Goal: Transaction & Acquisition: Book appointment/travel/reservation

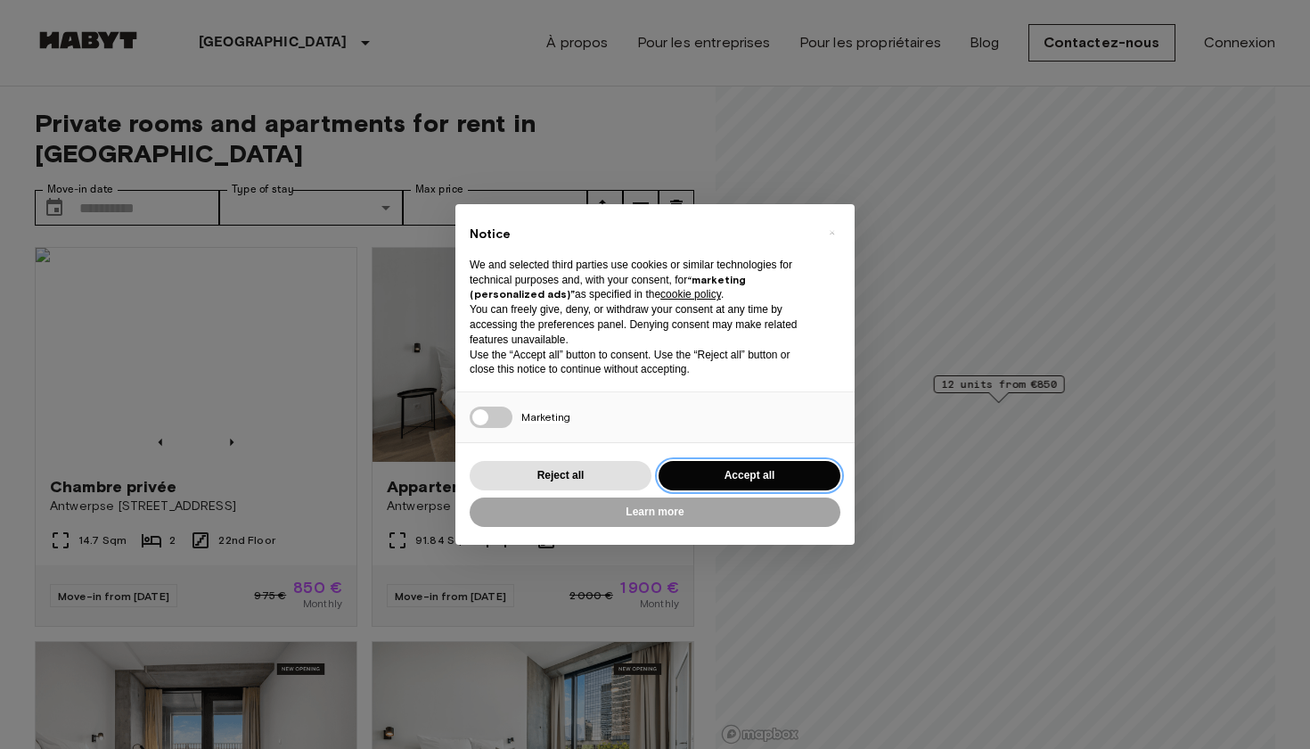
click at [814, 463] on button "Accept all" at bounding box center [750, 475] width 182 height 29
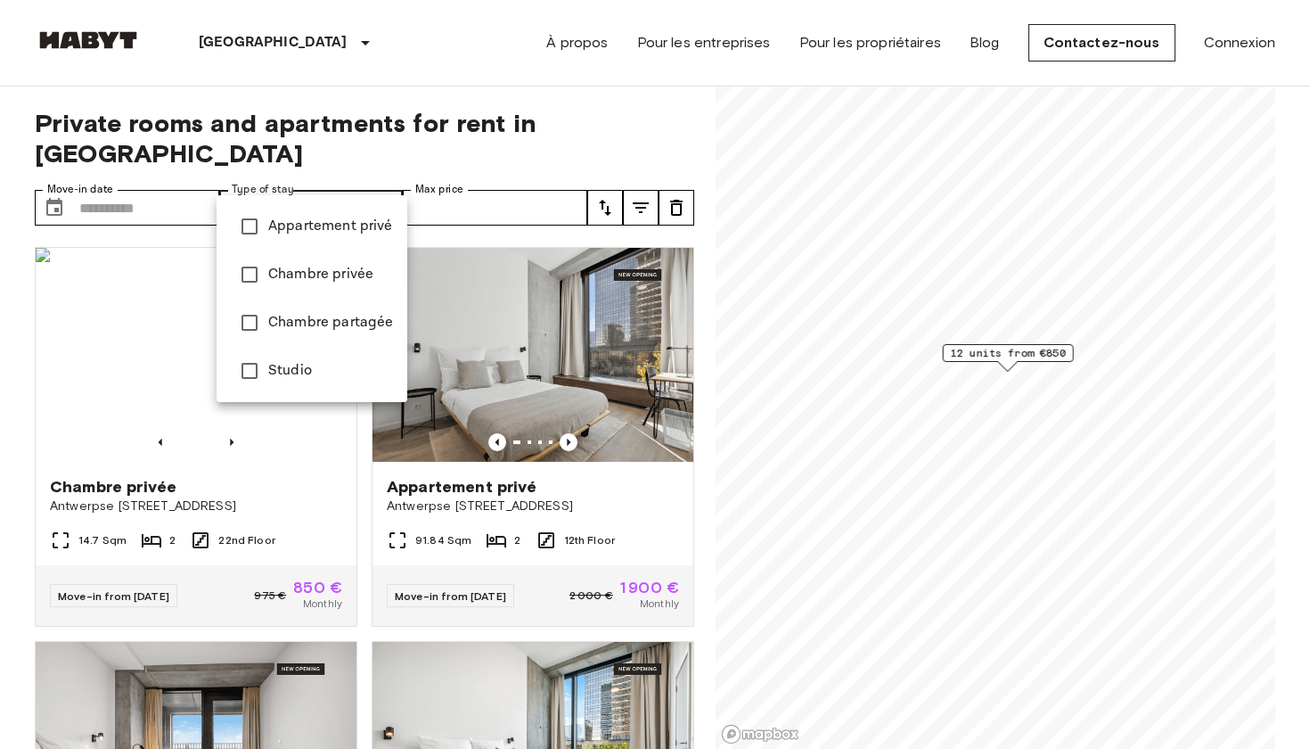
click at [343, 214] on li "Appartement privé" at bounding box center [312, 226] width 191 height 48
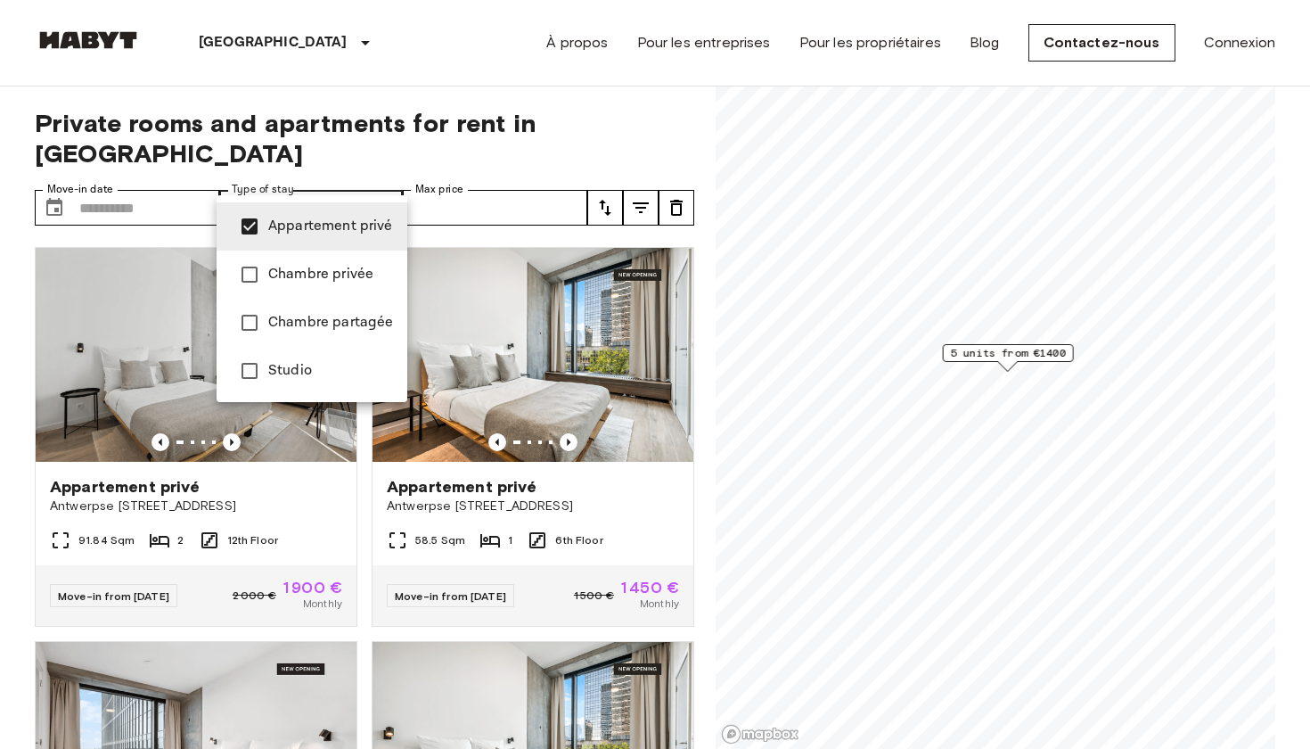
click at [350, 358] on li "Studio" at bounding box center [312, 371] width 191 height 48
type input "**********"
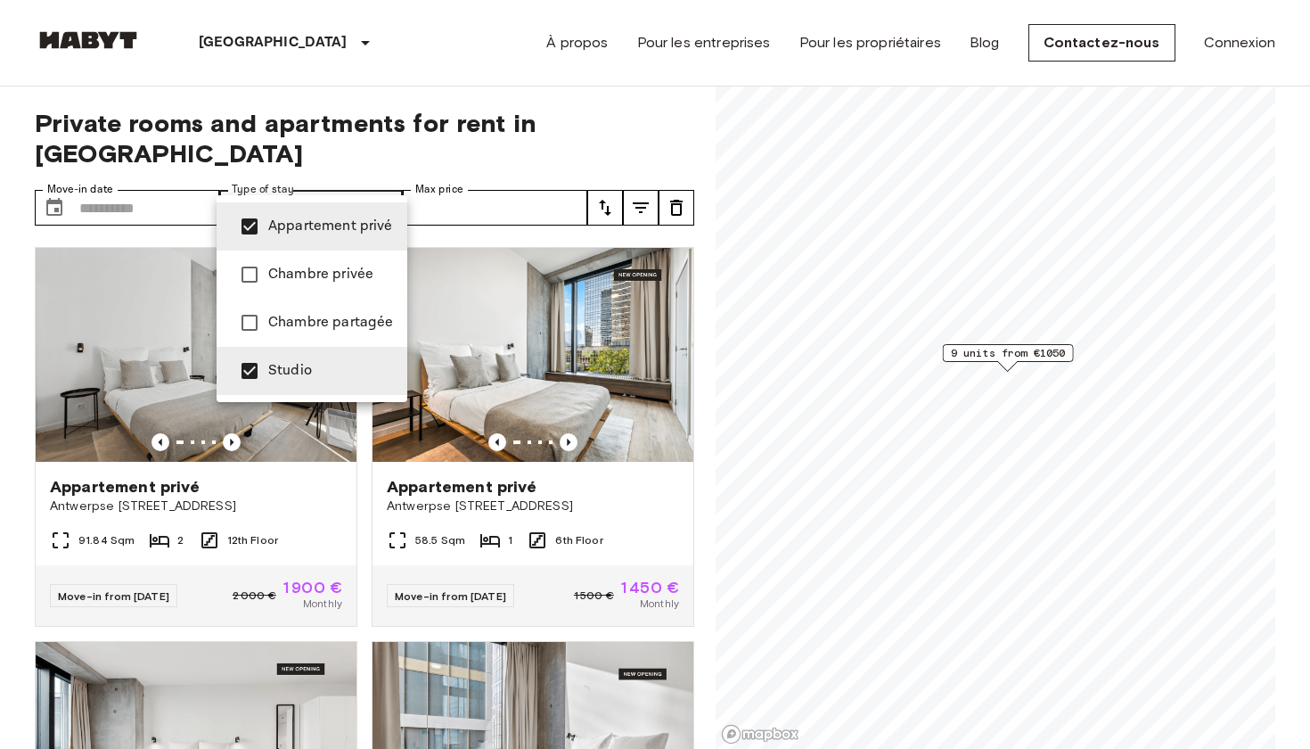
click at [496, 180] on div at bounding box center [655, 374] width 1310 height 749
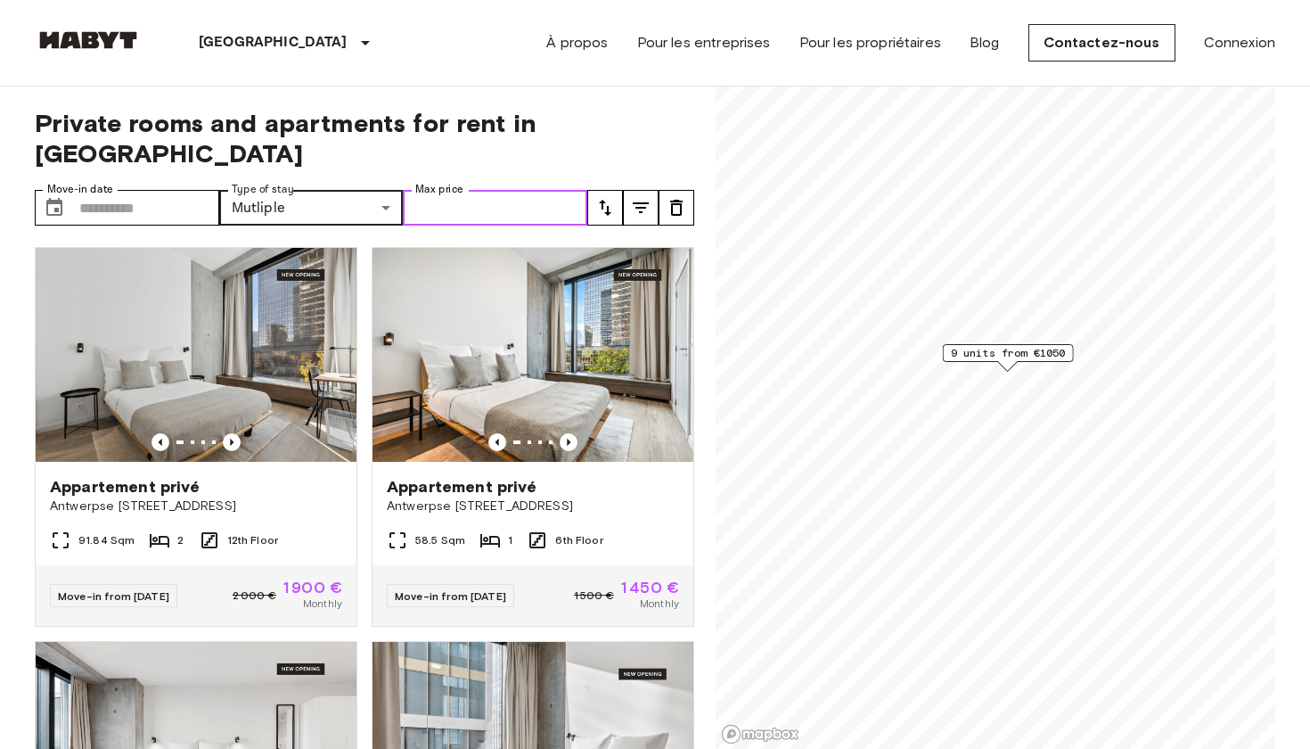
click at [475, 190] on input "Max price" at bounding box center [495, 208] width 185 height 36
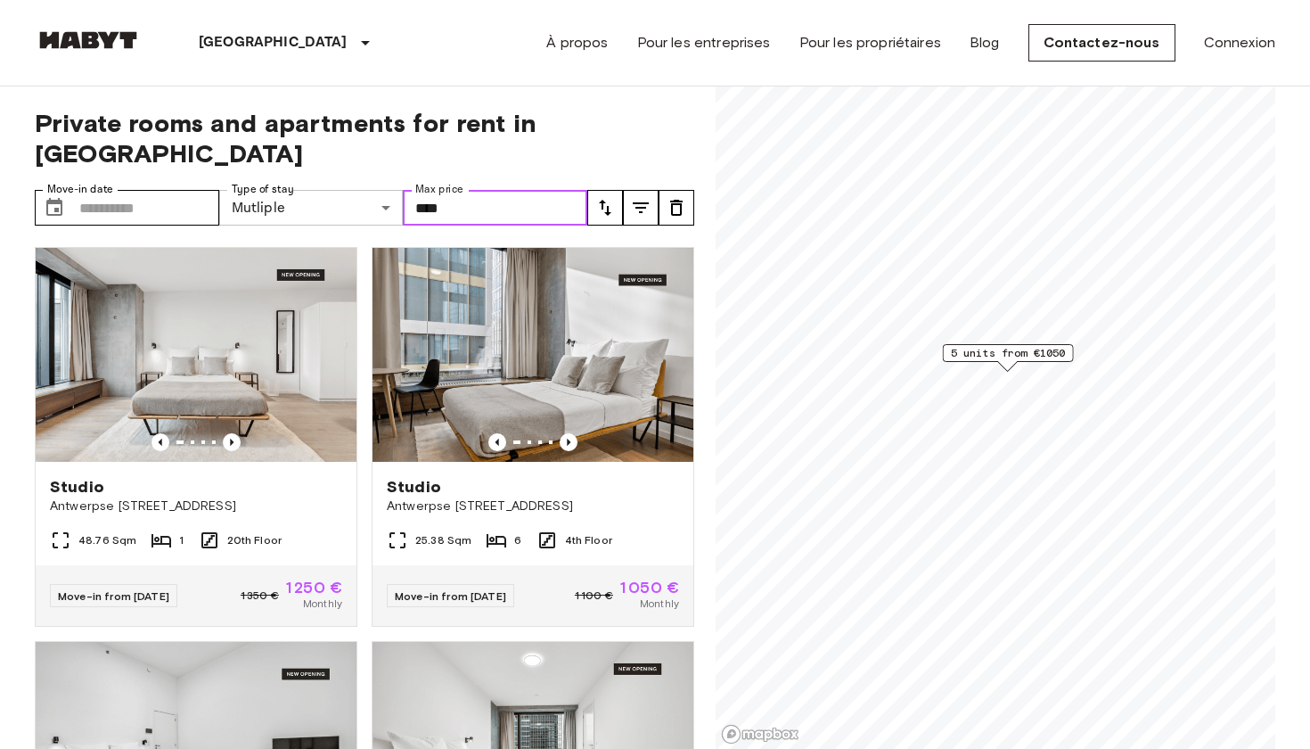
type input "****"
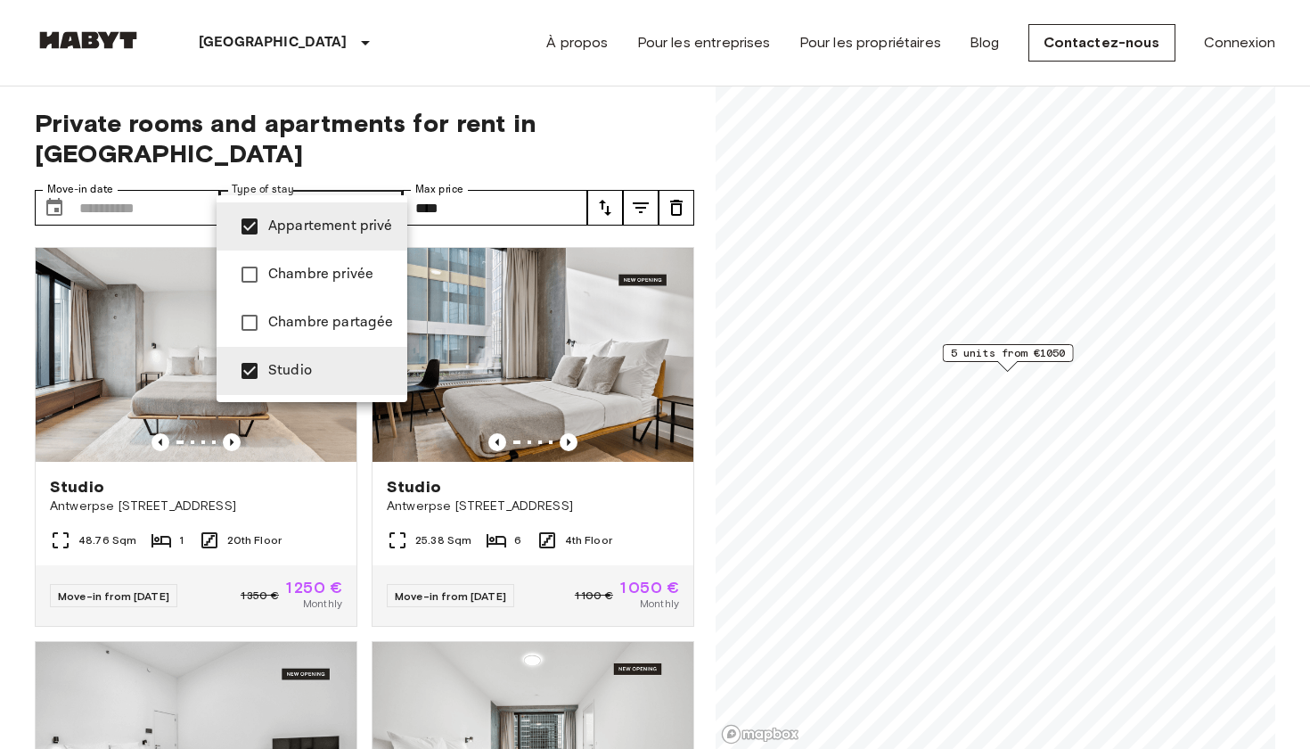
click at [324, 363] on span "Studio" at bounding box center [330, 370] width 125 height 21
type input "**********"
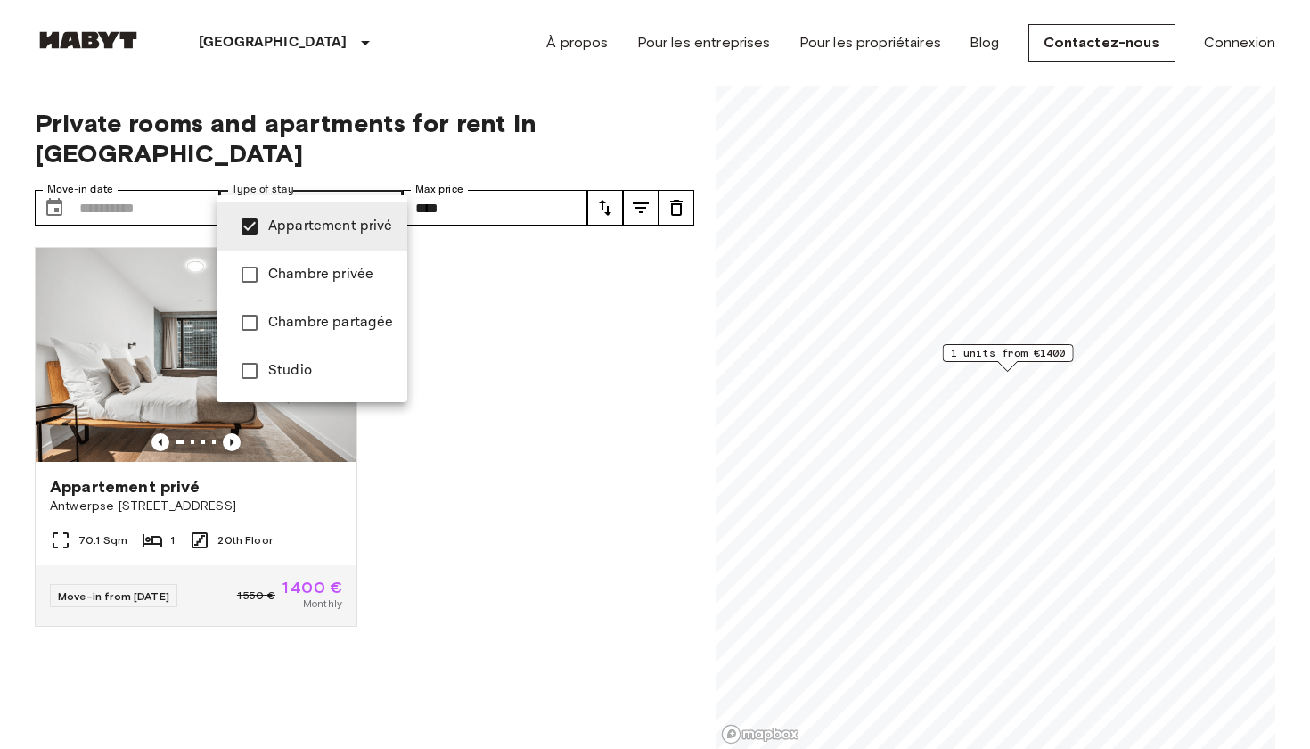
click at [451, 259] on div at bounding box center [655, 374] width 1310 height 749
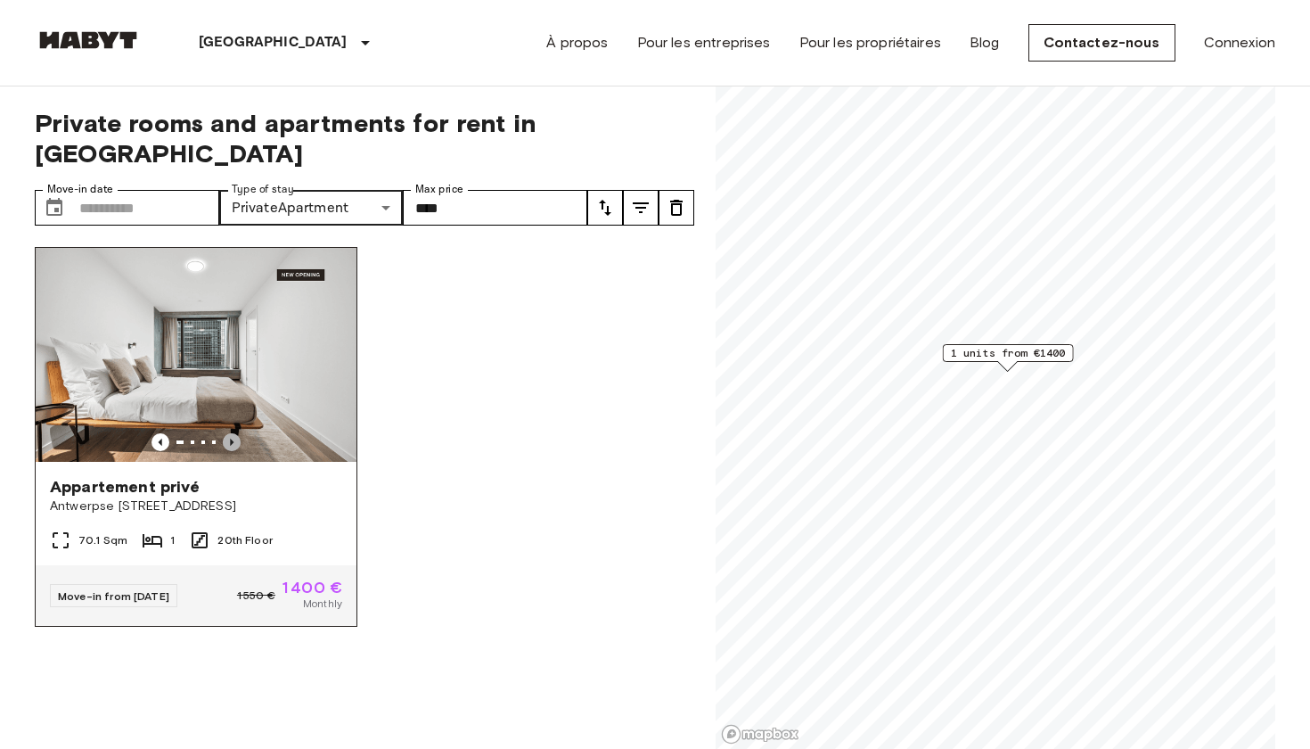
click at [234, 433] on icon "Previous image" at bounding box center [232, 442] width 18 height 18
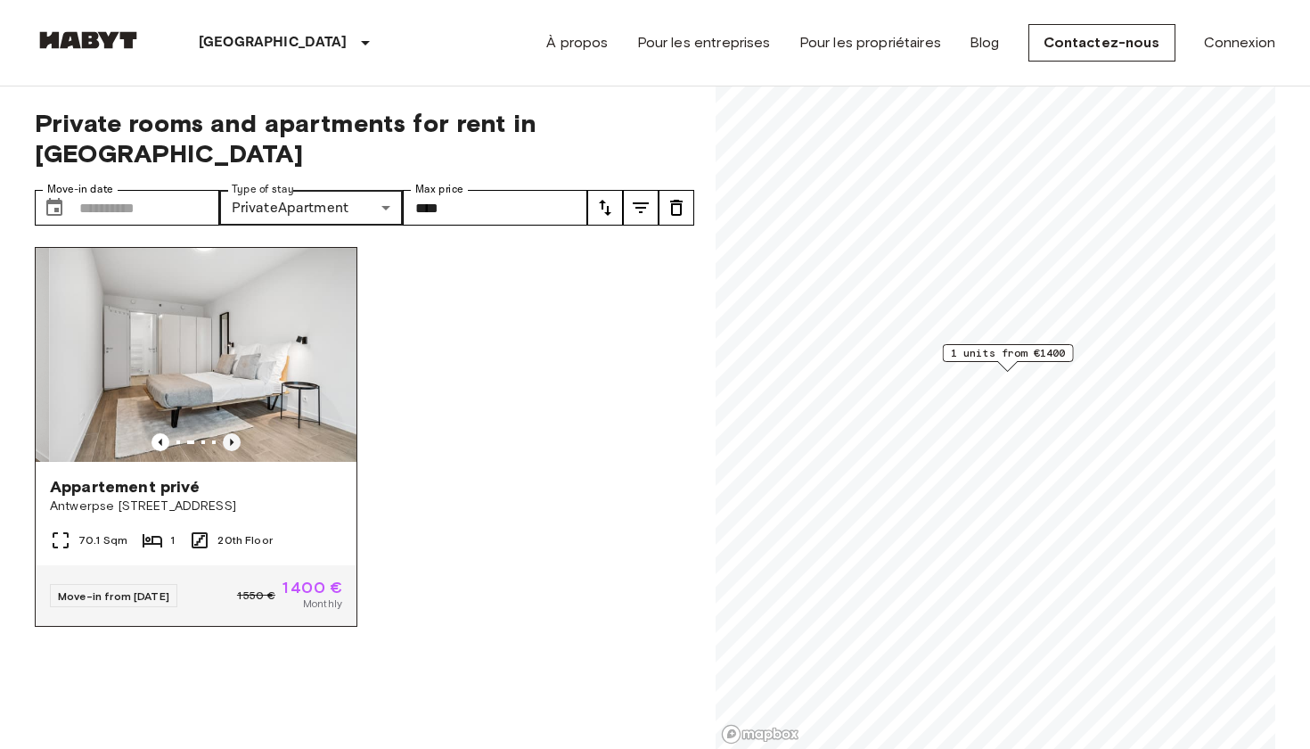
click at [234, 433] on icon "Previous image" at bounding box center [232, 442] width 18 height 18
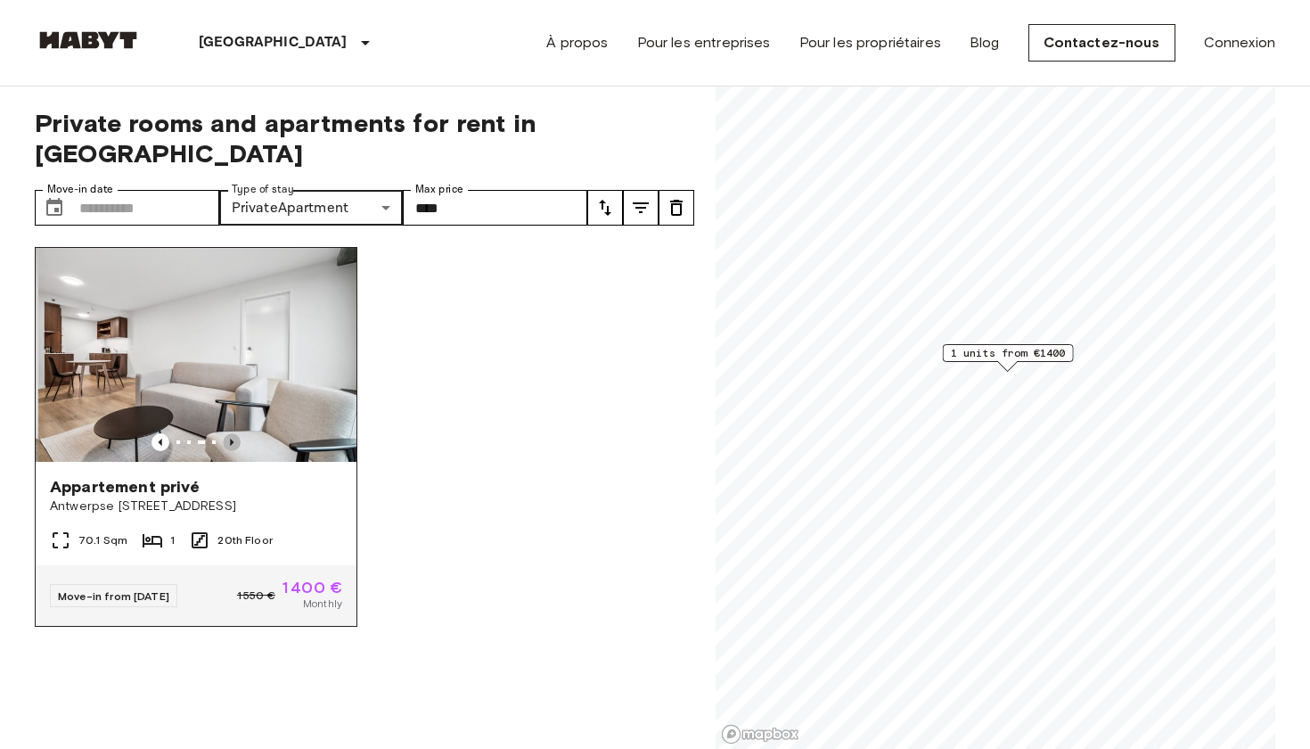
click at [234, 433] on icon "Previous image" at bounding box center [232, 442] width 18 height 18
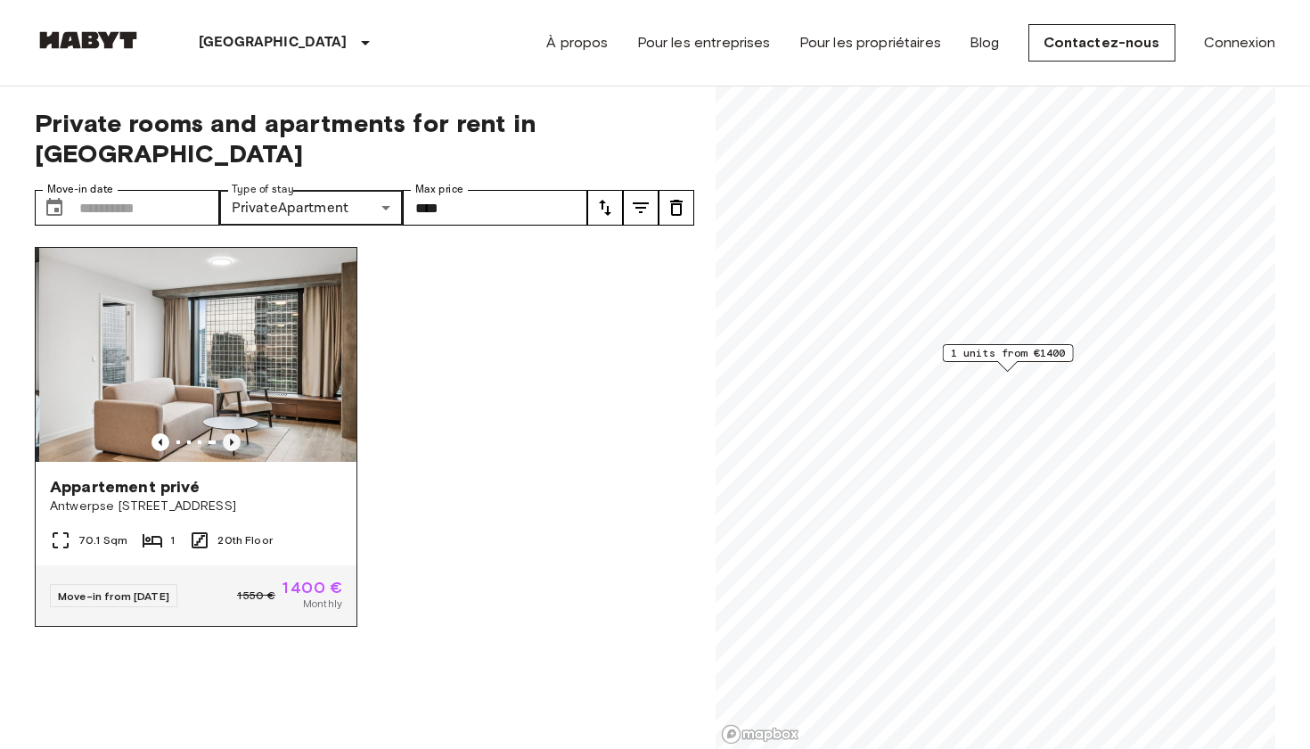
click at [234, 433] on icon "Previous image" at bounding box center [232, 442] width 18 height 18
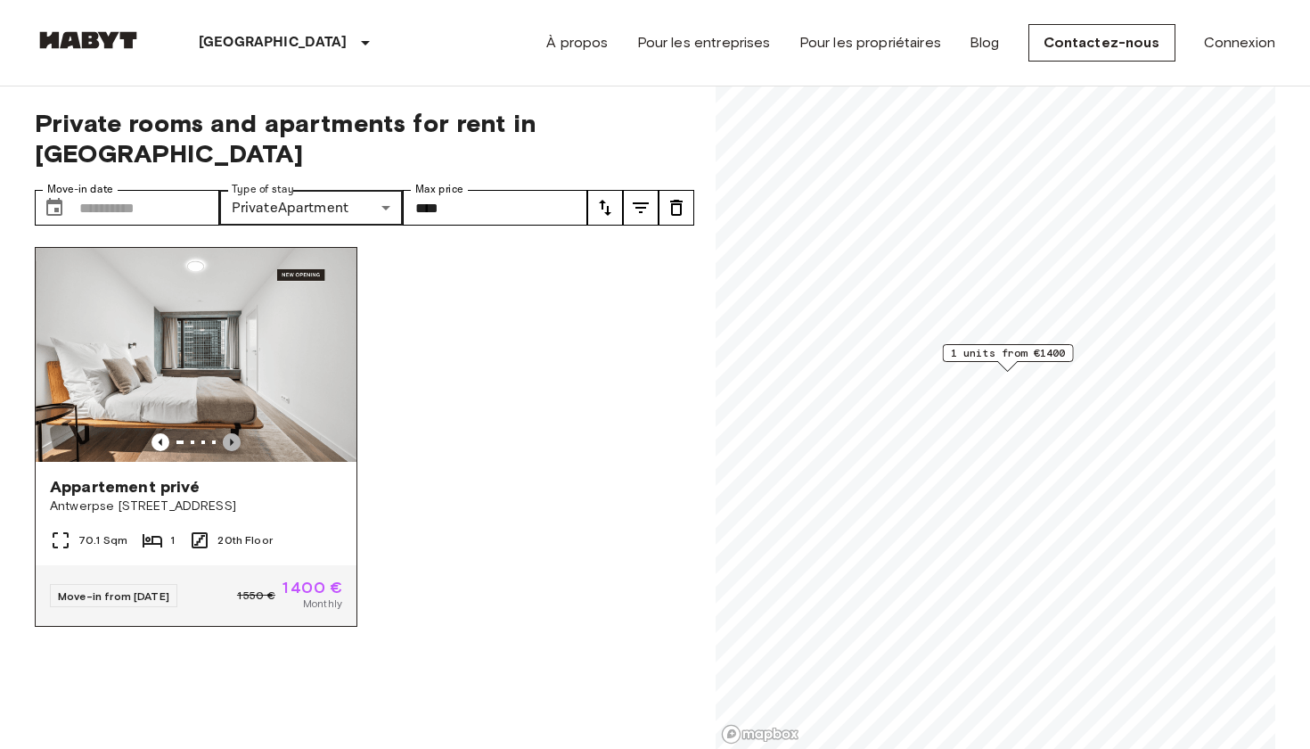
click at [234, 433] on icon "Previous image" at bounding box center [232, 442] width 18 height 18
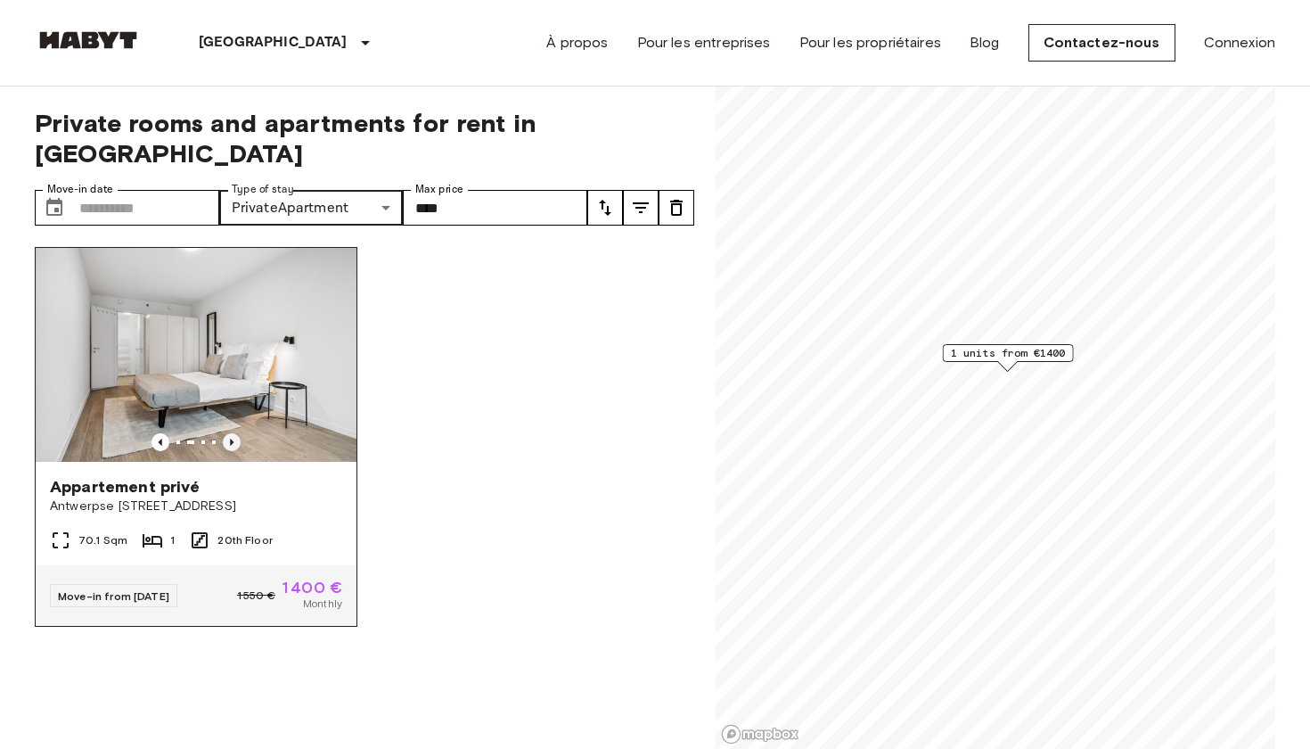
click at [234, 433] on icon "Previous image" at bounding box center [232, 442] width 18 height 18
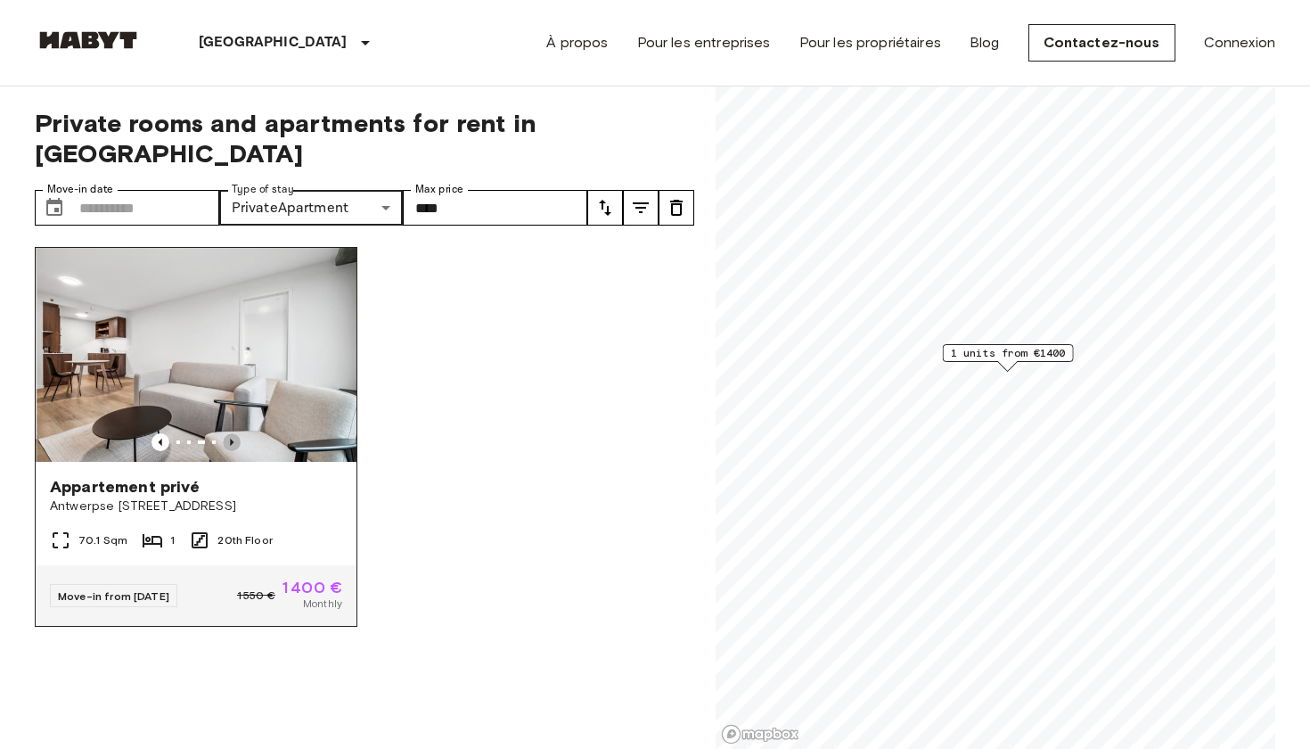
click at [234, 433] on icon "Previous image" at bounding box center [232, 442] width 18 height 18
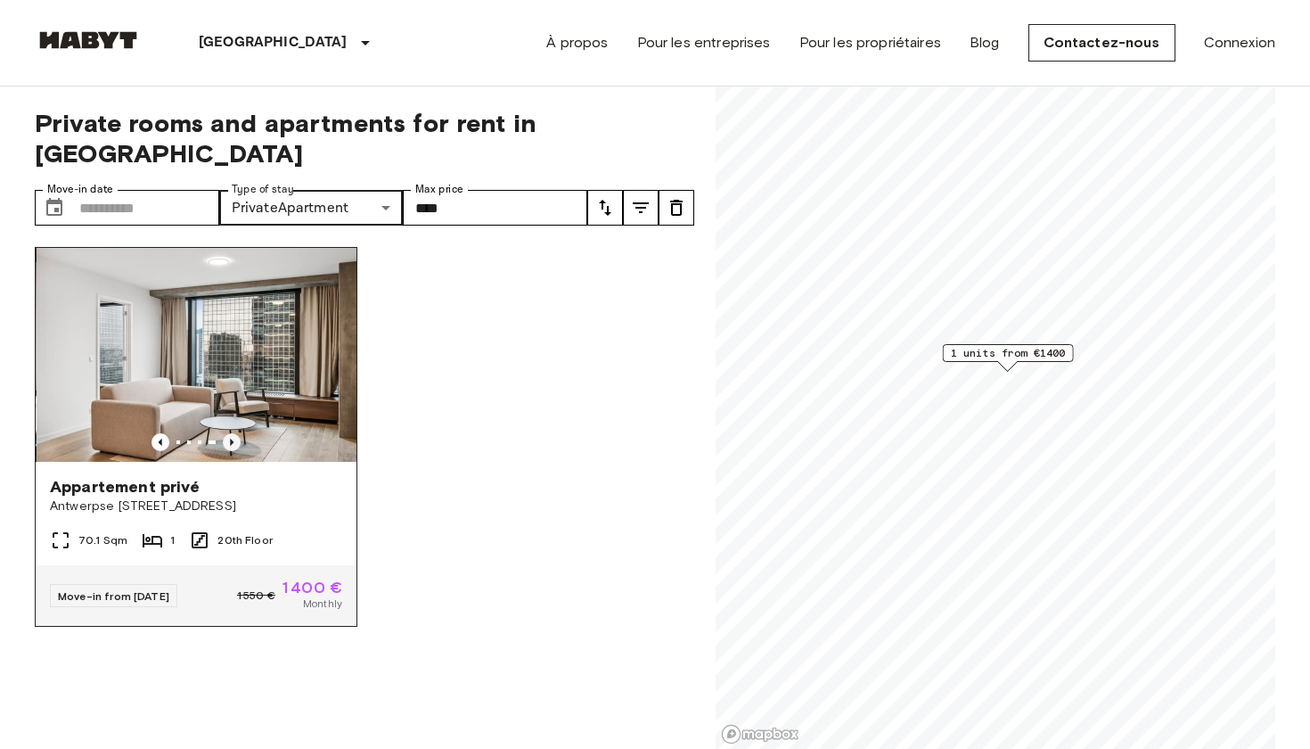
click at [234, 433] on icon "Previous image" at bounding box center [232, 442] width 18 height 18
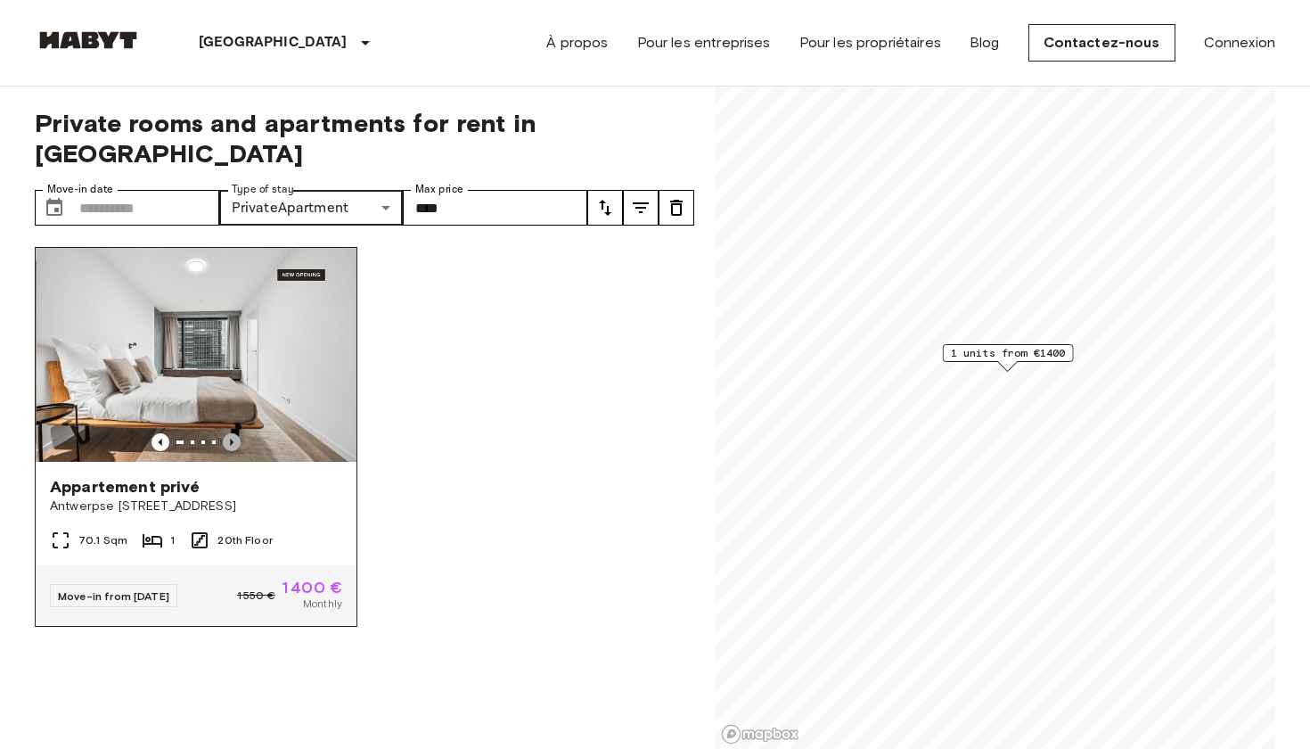
click at [234, 433] on icon "Previous image" at bounding box center [232, 442] width 18 height 18
